Goal: Information Seeking & Learning: Learn about a topic

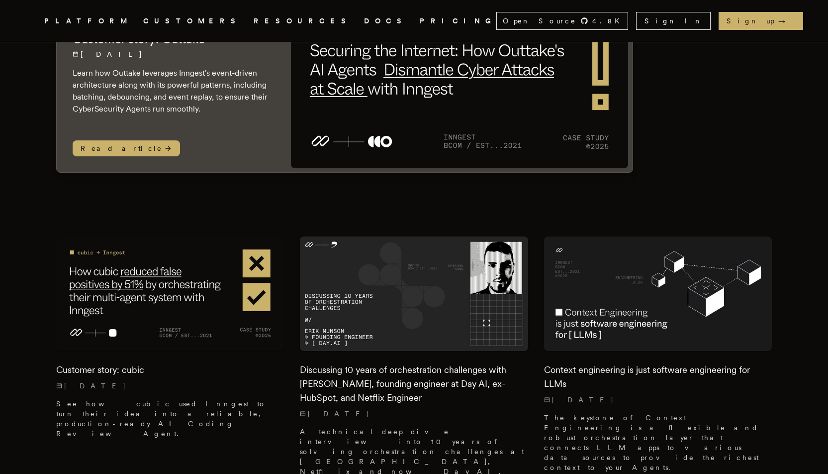
scroll to position [117, 0]
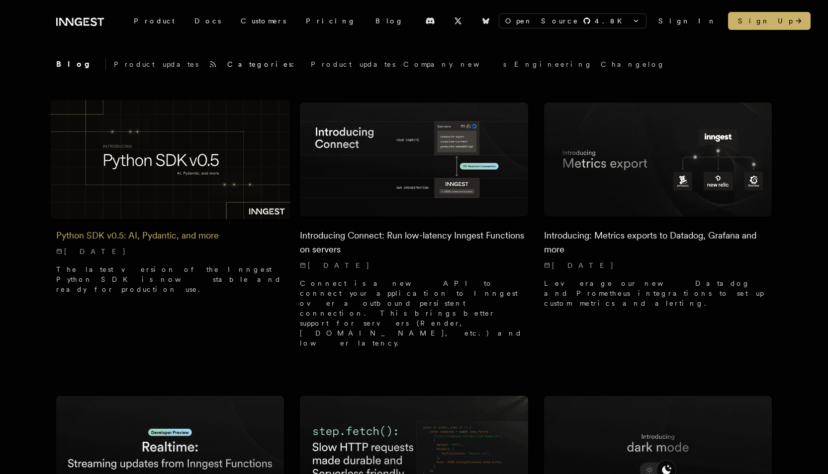
click at [161, 257] on div "Python SDK v0.5: AI, Pydantic, and more 6/23/2025 The latest version of the Inn…" at bounding box center [170, 259] width 228 height 86
click at [169, 245] on div "Python SDK v0.5: AI, Pydantic, and more 6/23/2025 The latest version of the Inn…" at bounding box center [170, 259] width 228 height 86
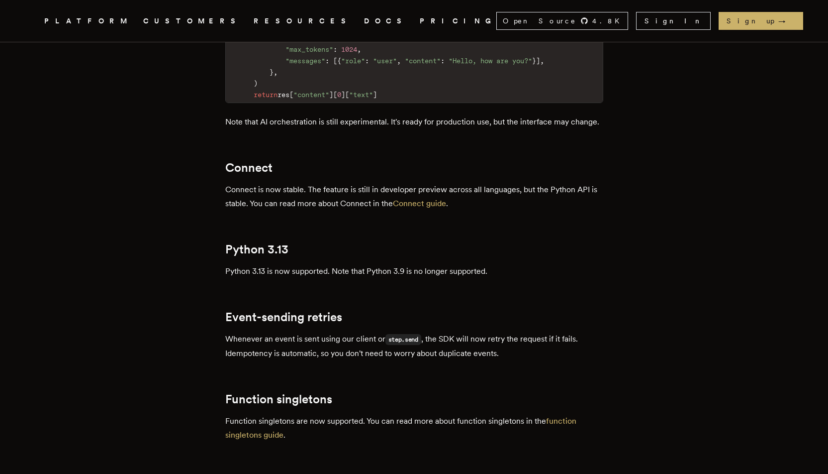
scroll to position [1346, 0]
